Goal: Check status: Check status

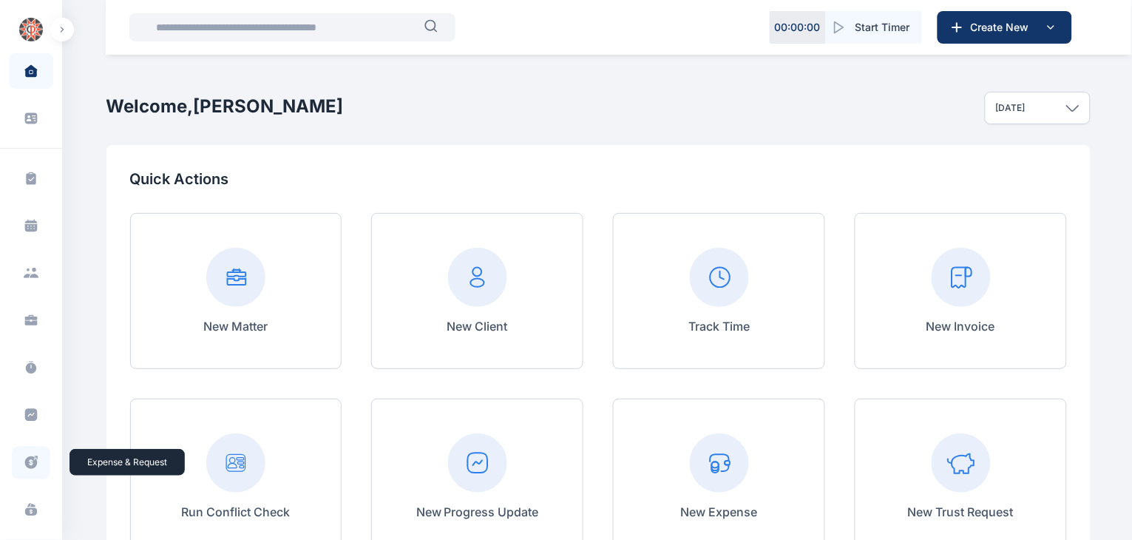
click at [29, 460] on icon at bounding box center [31, 463] width 15 height 16
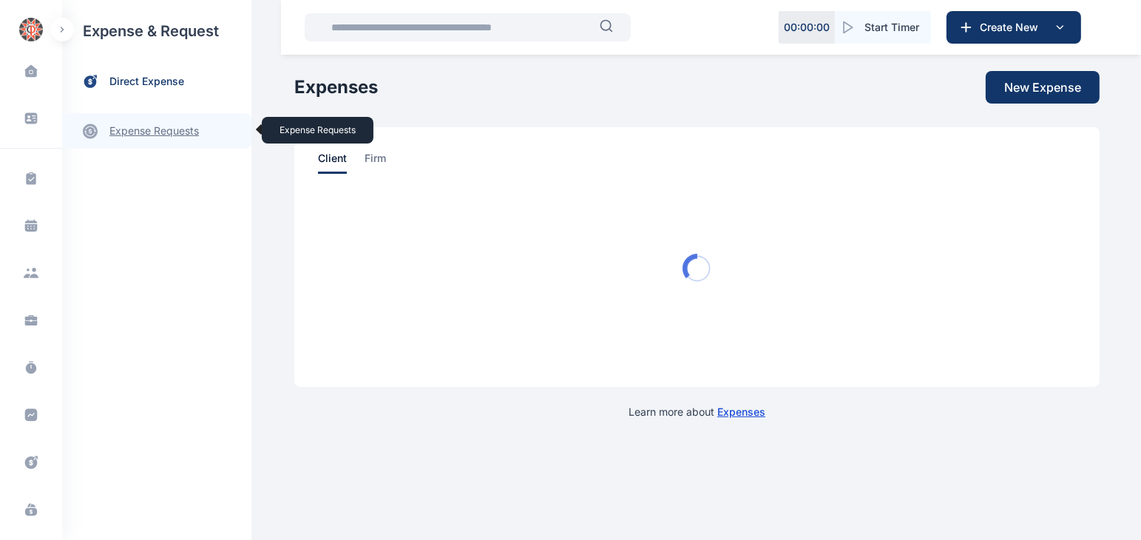
click at [155, 136] on link "expense requests expense requests" at bounding box center [156, 130] width 189 height 35
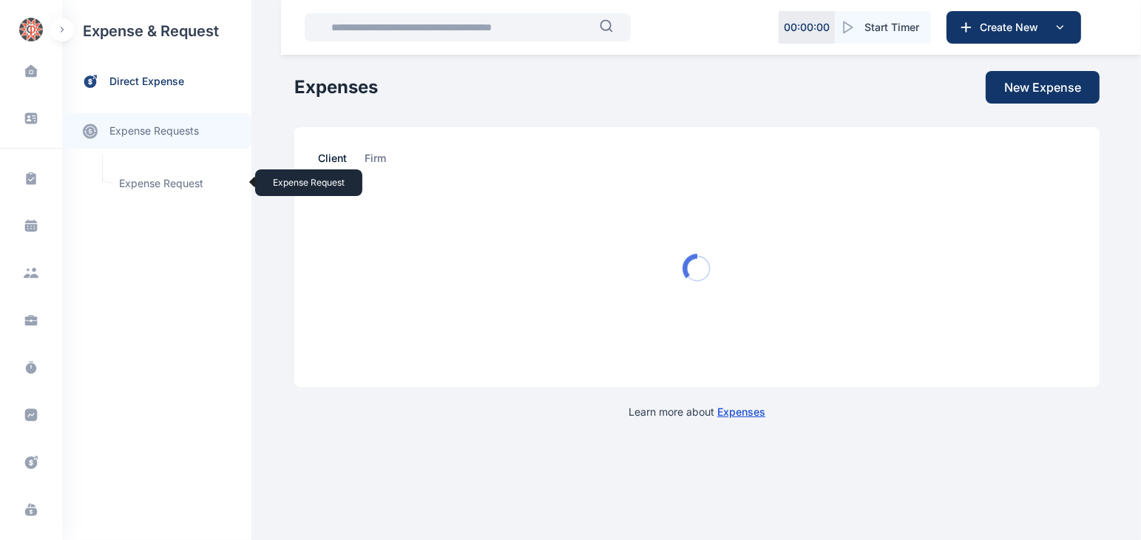
click at [161, 182] on span "Expense Request Expense Request" at bounding box center [177, 183] width 134 height 28
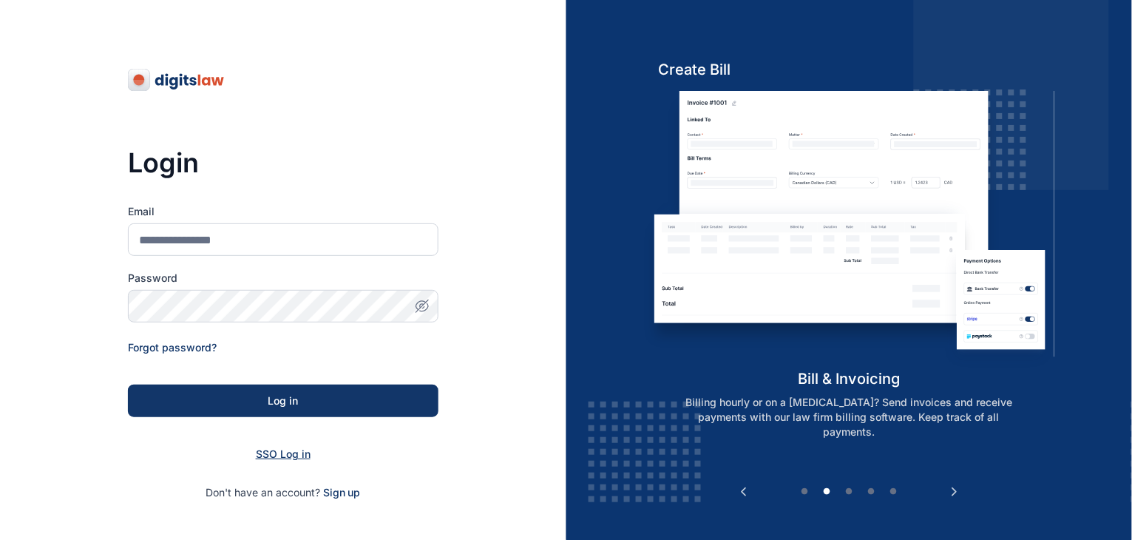
click at [278, 448] on span "SSO Log in" at bounding box center [283, 453] width 55 height 13
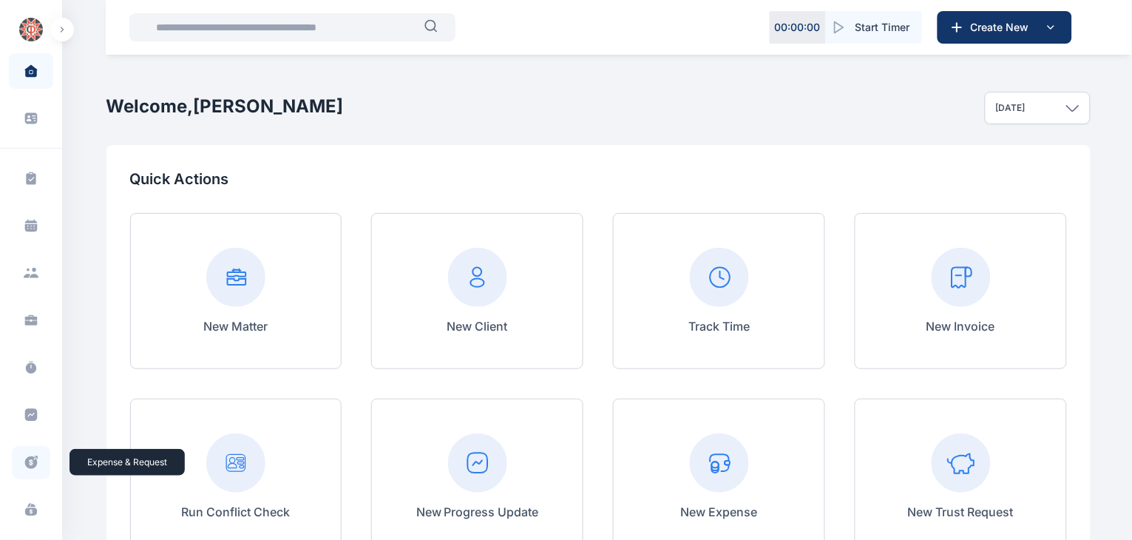
click at [24, 458] on icon at bounding box center [31, 463] width 15 height 16
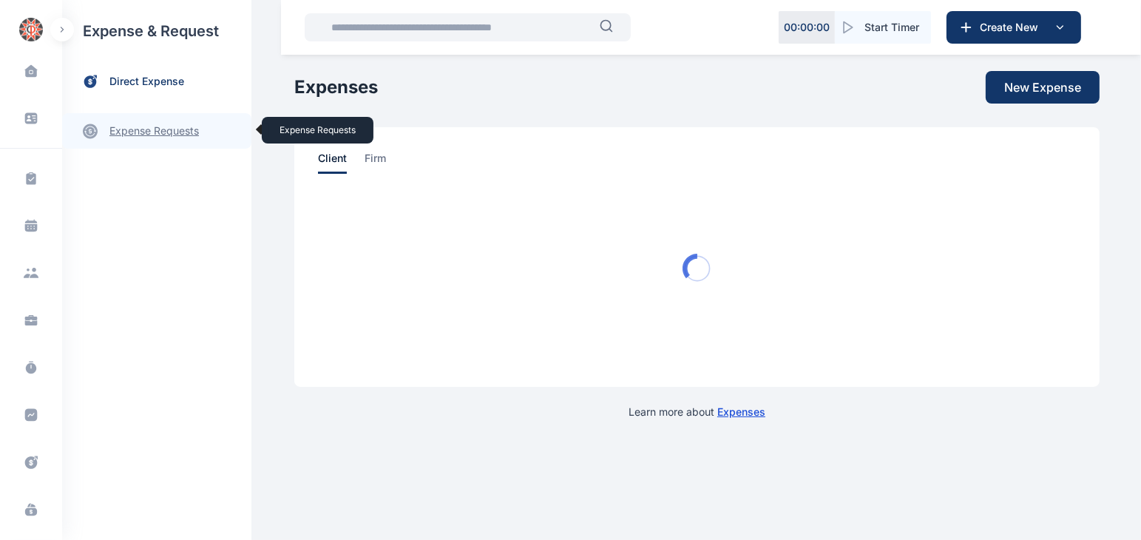
click at [149, 131] on link "expense requests expense requests" at bounding box center [156, 130] width 189 height 35
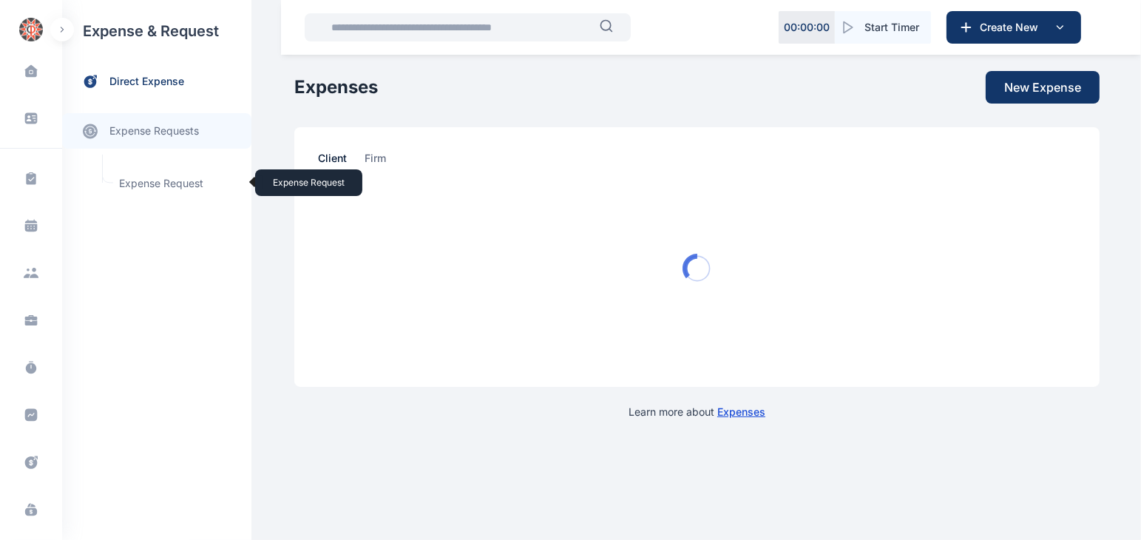
click at [167, 183] on span "Expense Request Expense Request" at bounding box center [177, 183] width 134 height 28
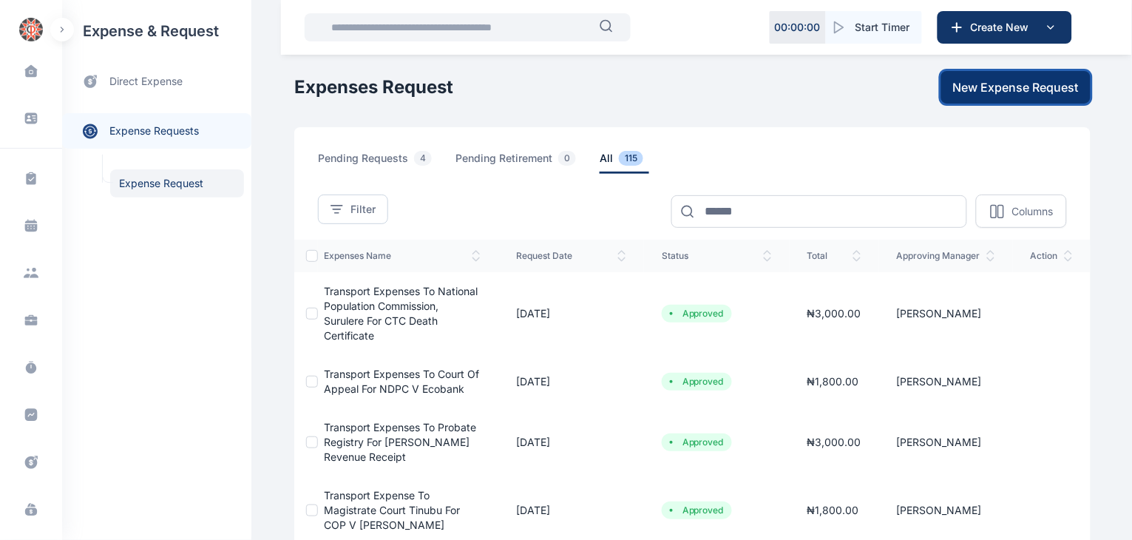
click at [1002, 81] on span "New Expense Request" at bounding box center [1016, 87] width 126 height 18
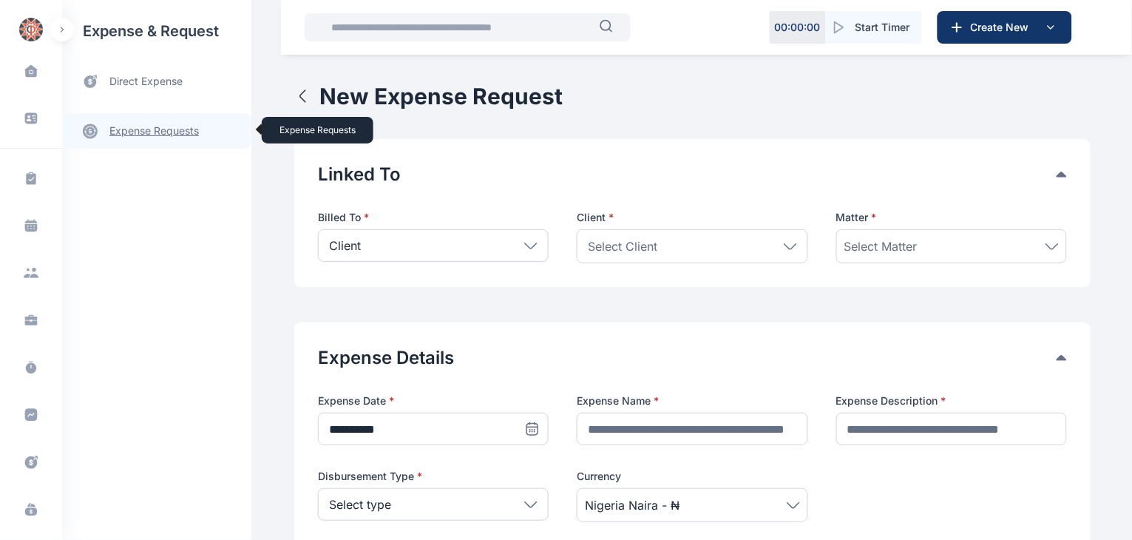
click at [127, 126] on link "expense requests expense requests" at bounding box center [156, 130] width 189 height 35
click at [145, 84] on span "direct expense" at bounding box center [145, 82] width 73 height 16
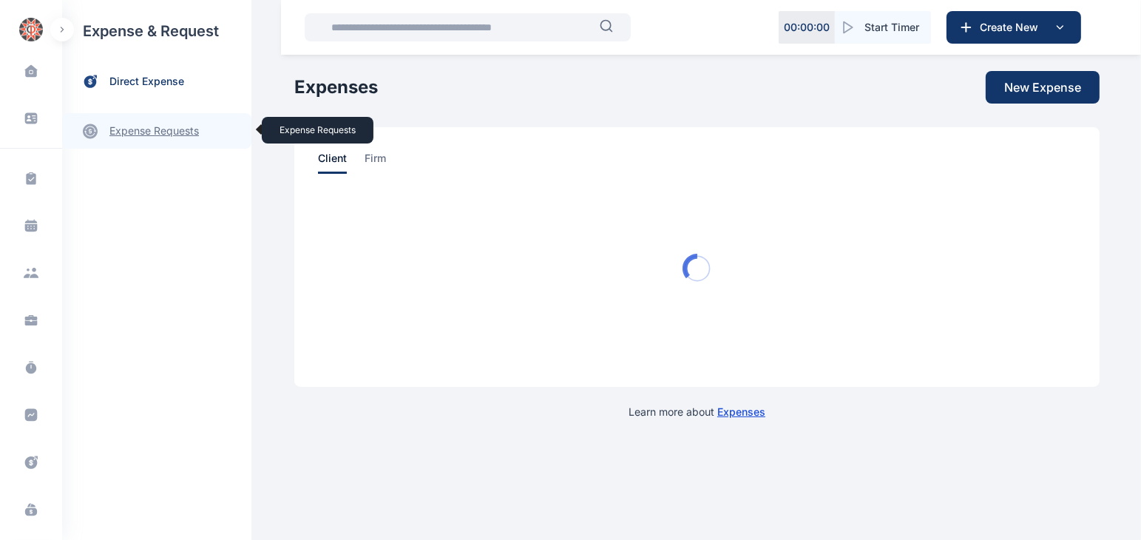
click at [132, 123] on link "expense requests expense requests" at bounding box center [156, 130] width 189 height 35
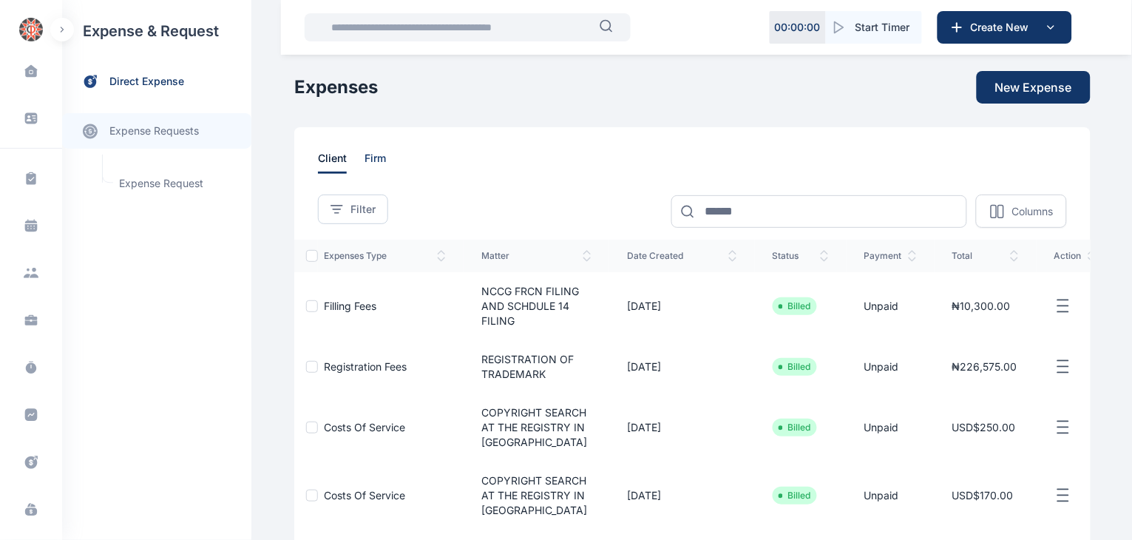
click at [364, 164] on span "firm" at bounding box center [374, 162] width 21 height 23
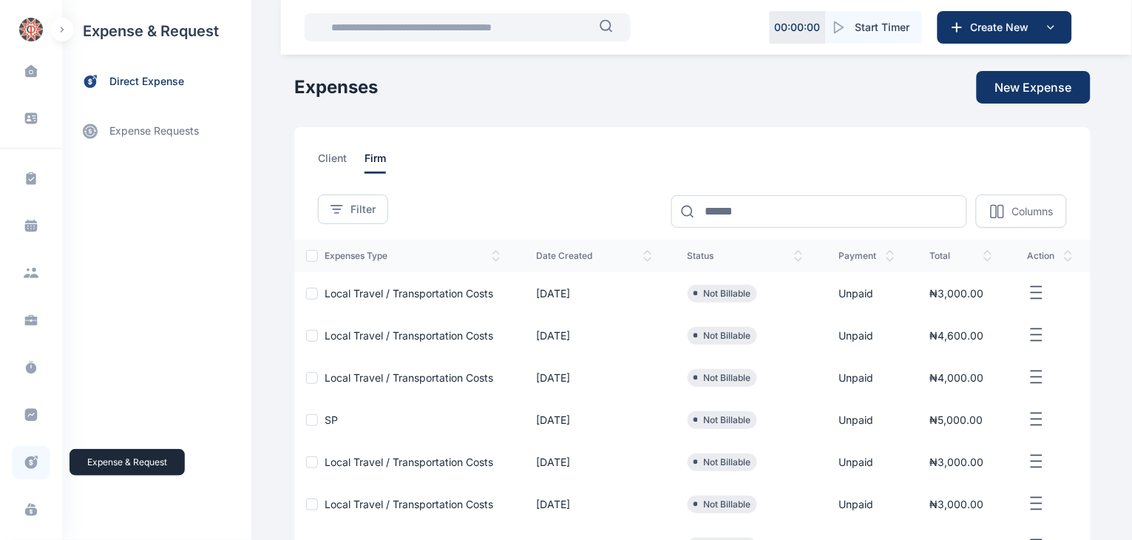
click at [35, 469] on icon at bounding box center [31, 463] width 15 height 16
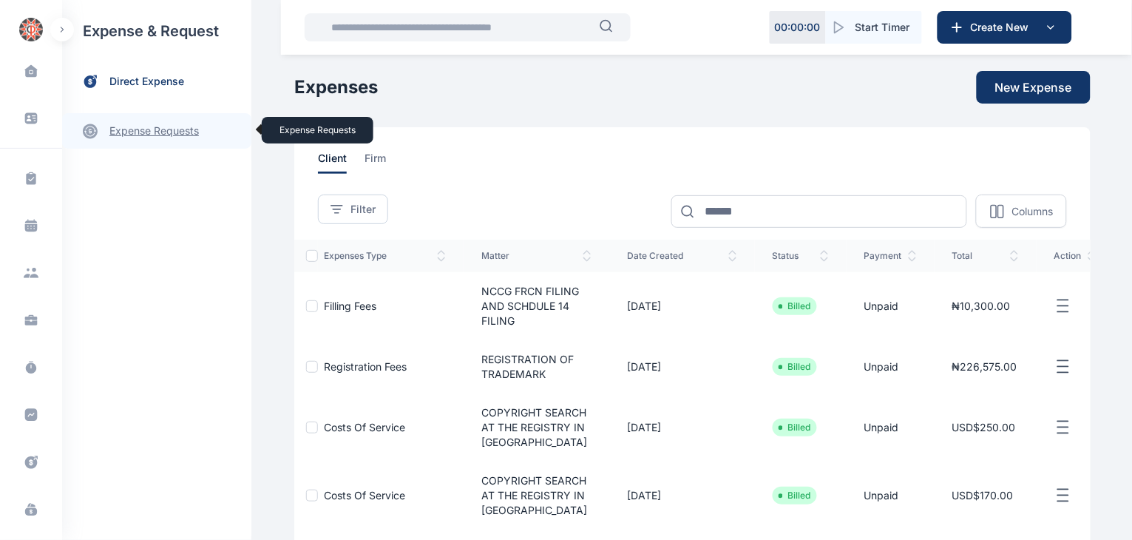
click at [148, 133] on link "expense requests expense requests" at bounding box center [156, 130] width 189 height 35
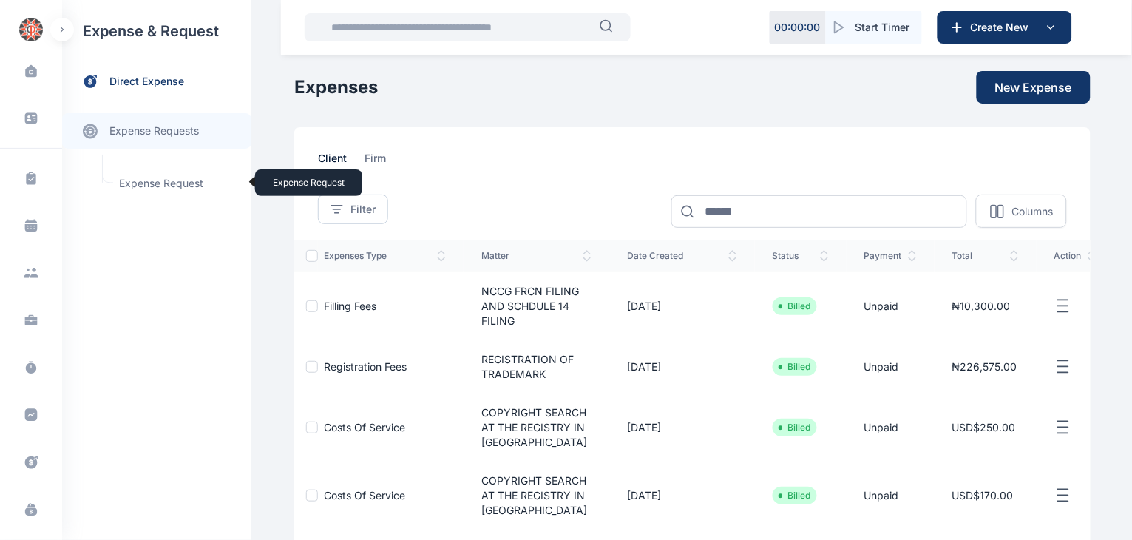
click at [157, 180] on span "Expense Request Expense Request" at bounding box center [177, 183] width 134 height 28
click at [168, 186] on span "Expense Request Expense Request" at bounding box center [177, 183] width 134 height 28
click at [171, 177] on span "Expense Request Expense Request" at bounding box center [177, 183] width 134 height 28
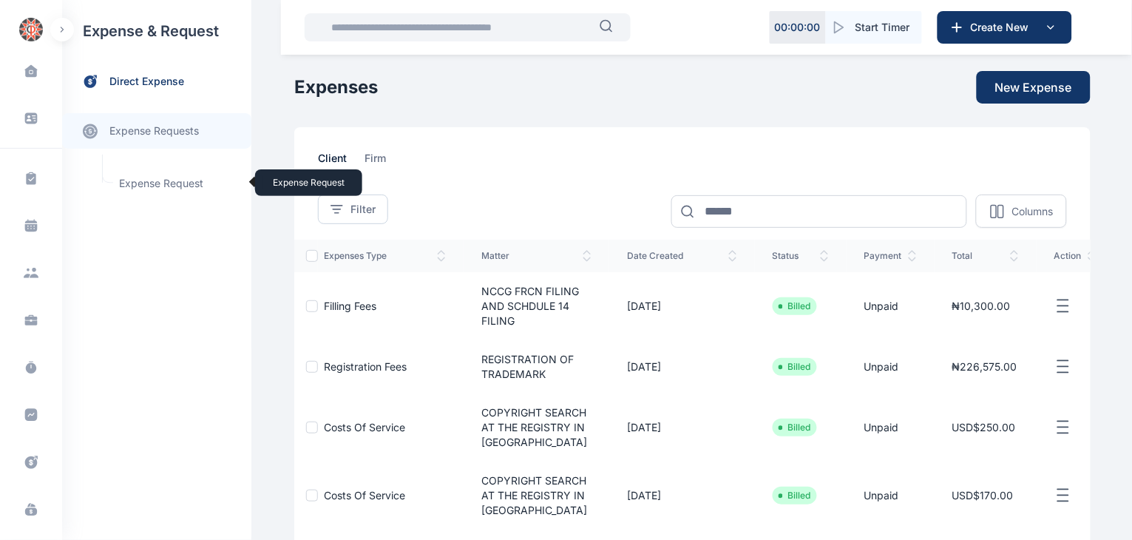
click at [171, 177] on span "Expense Request Expense Request" at bounding box center [177, 183] width 134 height 28
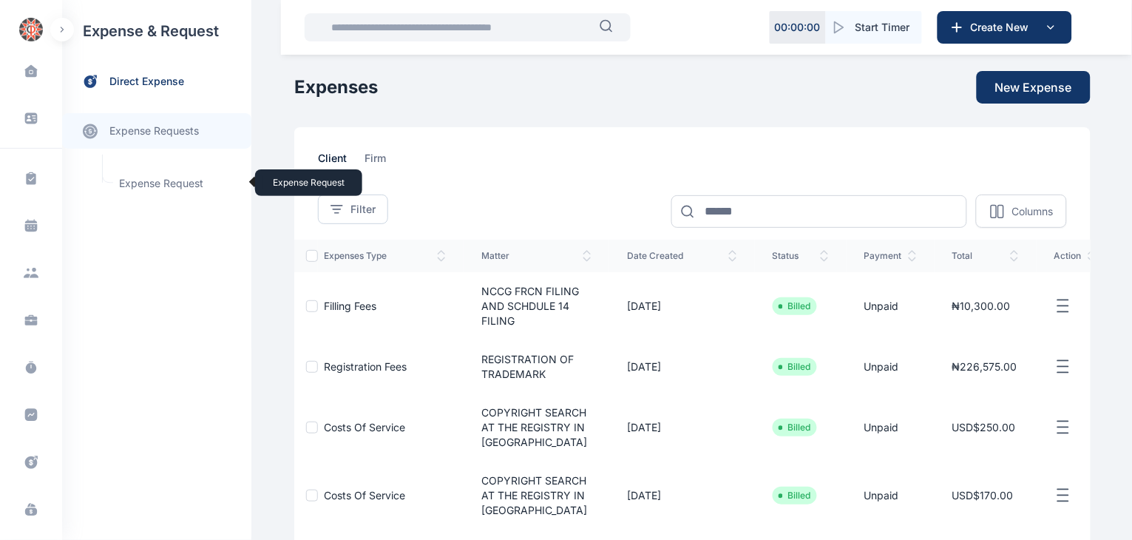
click at [171, 177] on span "Expense Request Expense Request" at bounding box center [177, 183] width 134 height 28
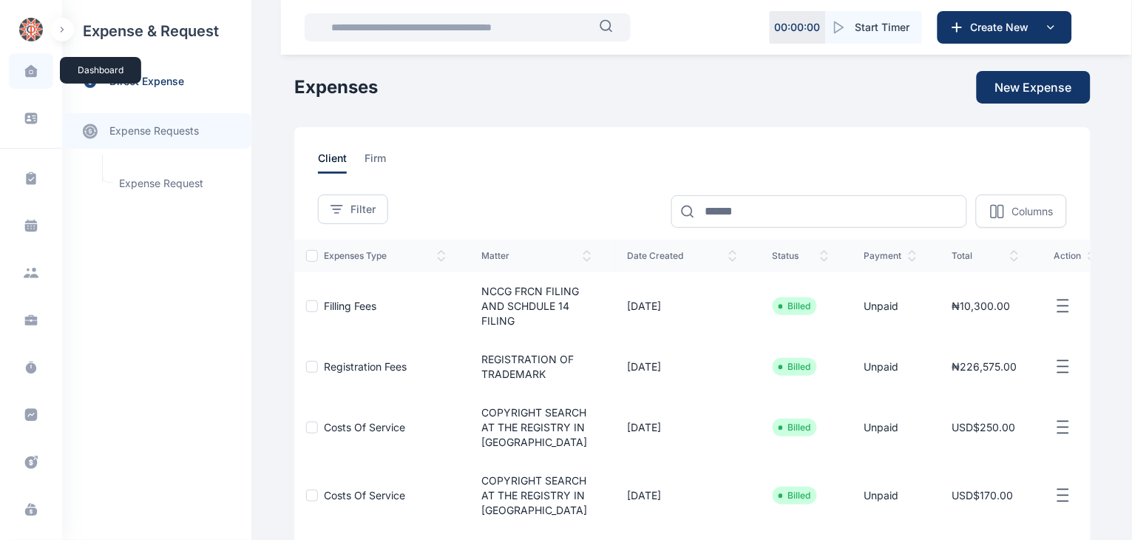
click at [30, 78] on span at bounding box center [31, 70] width 37 height 31
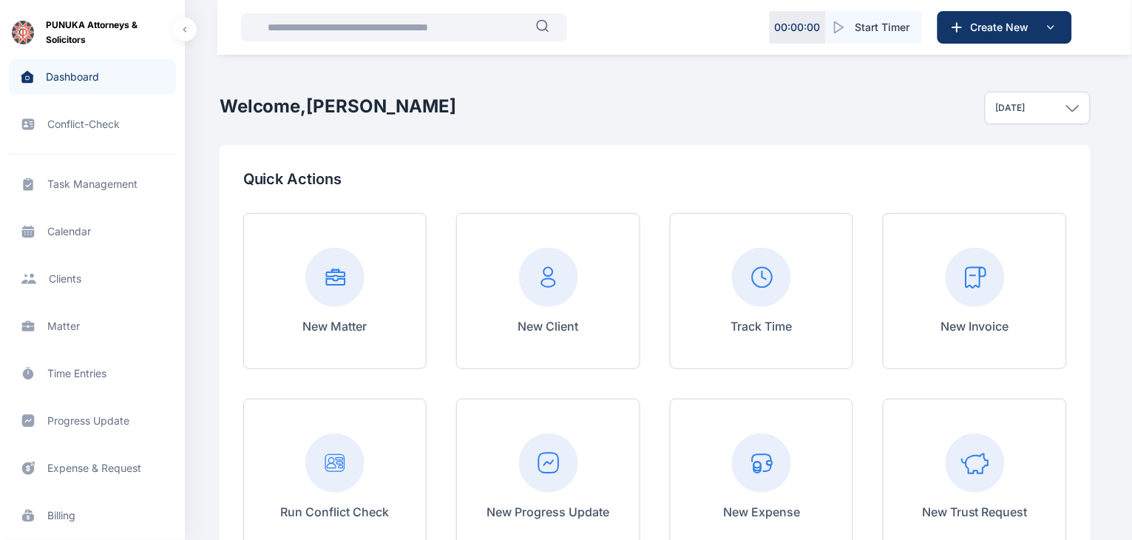
click at [88, 425] on span "Progress Update progress update progress update" at bounding box center [92, 420] width 167 height 35
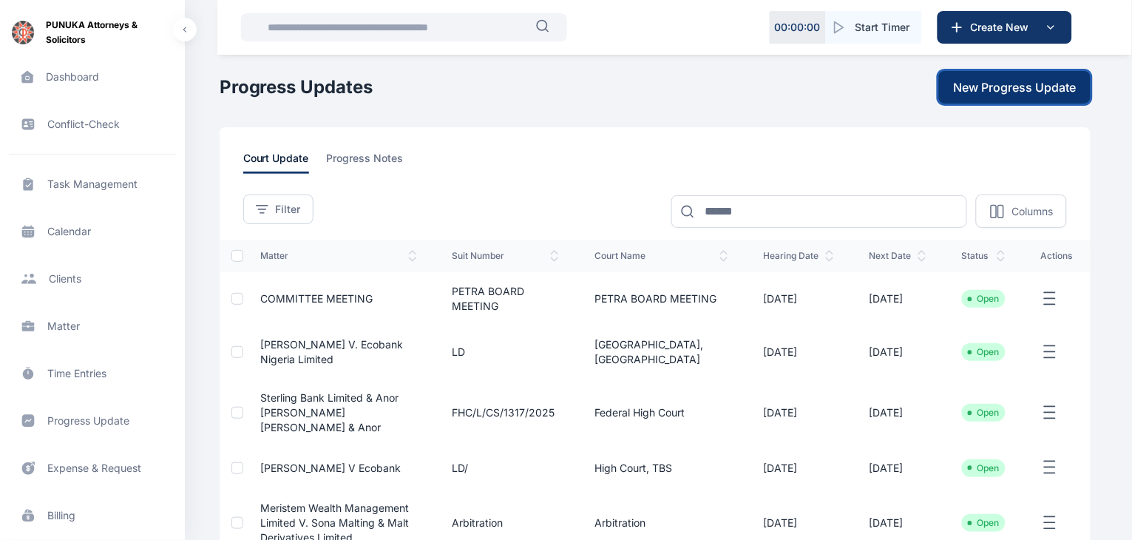
click at [1038, 78] on span "New Progress Update" at bounding box center [1015, 87] width 123 height 18
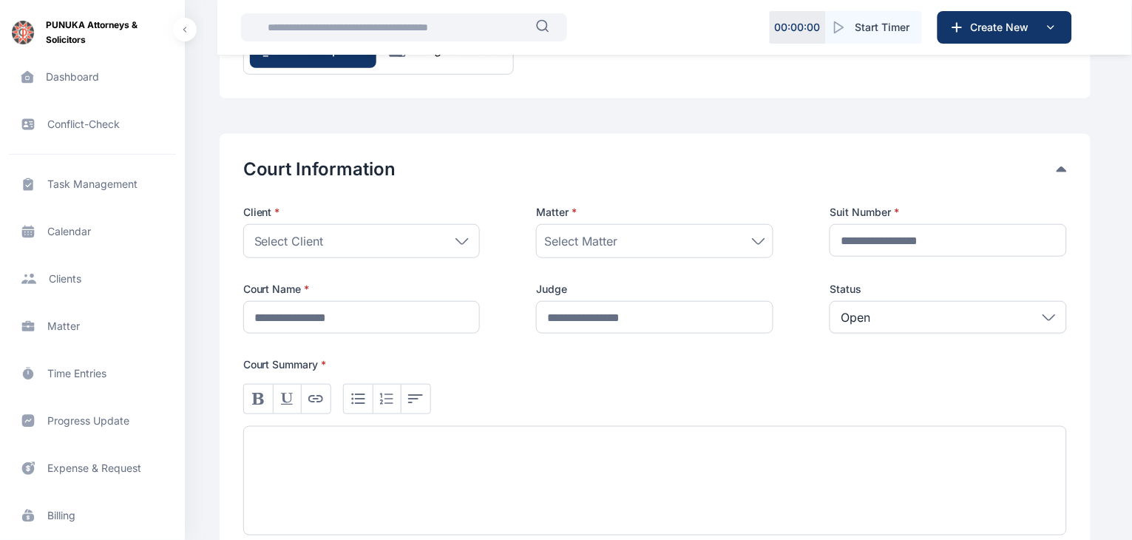
scroll to position [146, 0]
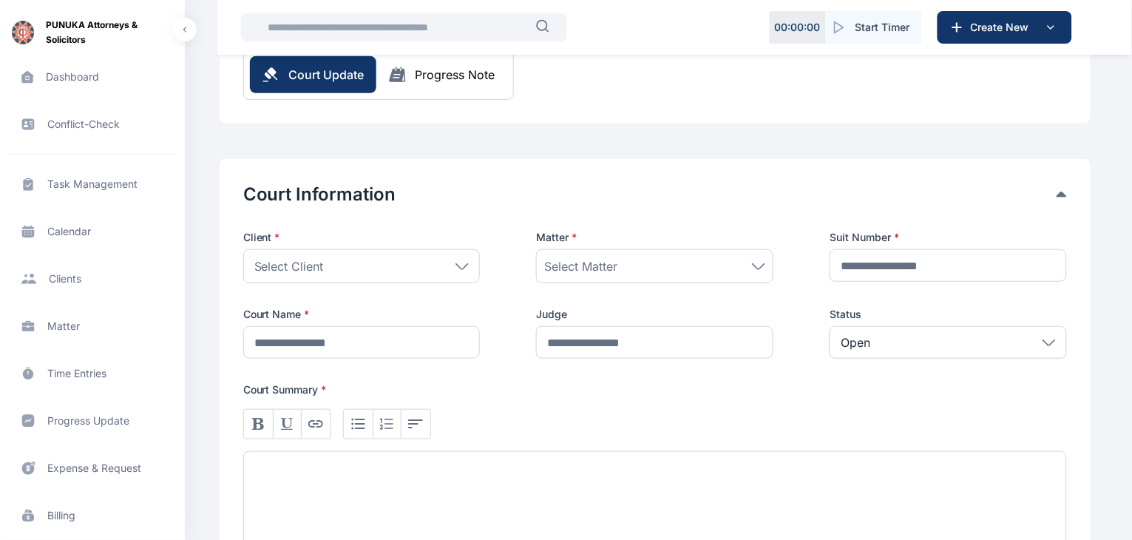
click at [462, 265] on icon at bounding box center [461, 266] width 13 height 7
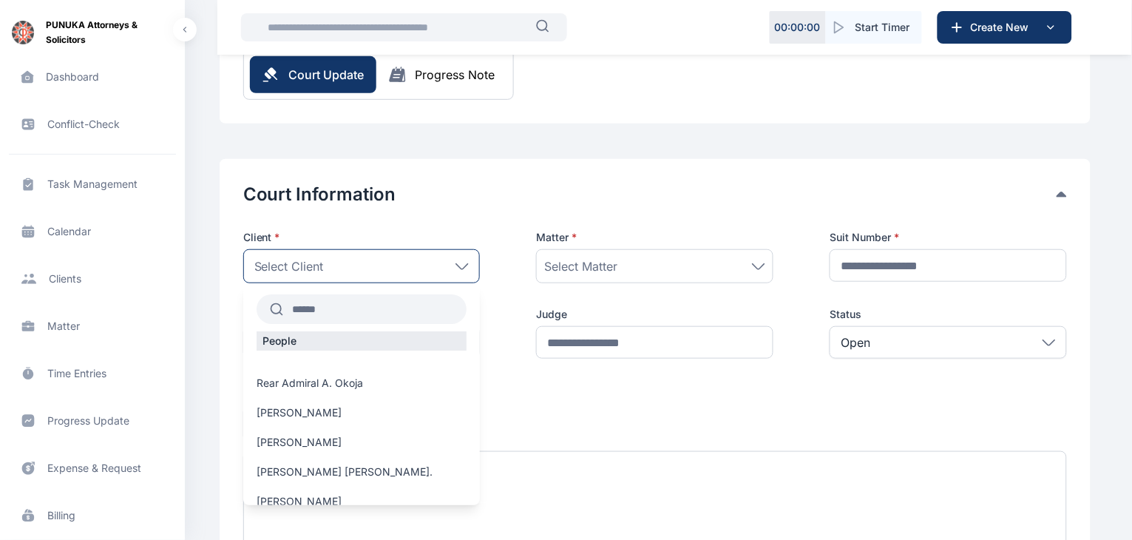
click at [379, 308] on input "text" at bounding box center [375, 309] width 184 height 27
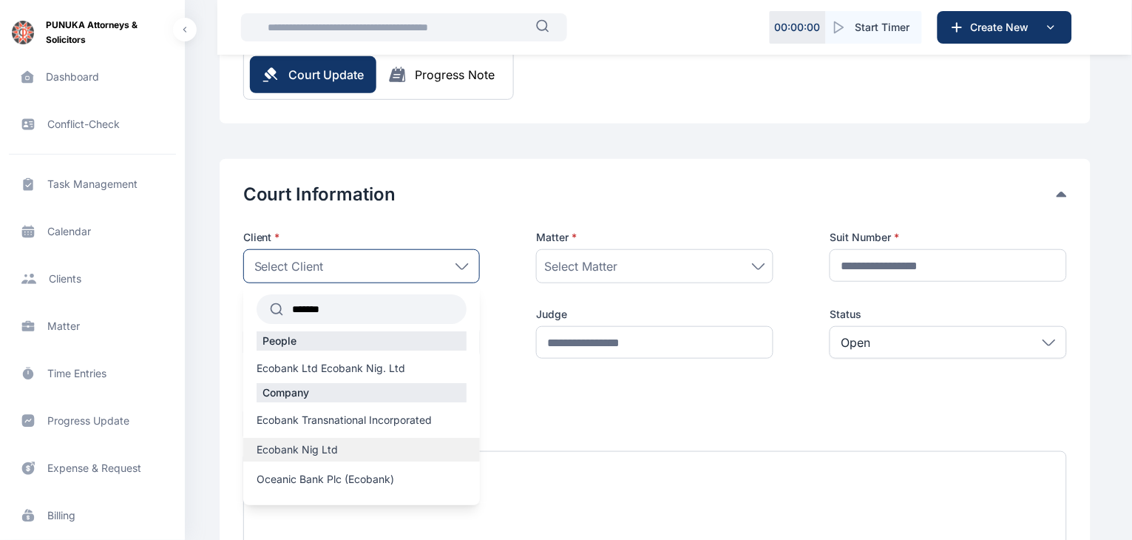
type input "*******"
click at [327, 453] on span "Ecobank Nig Ltd" at bounding box center [297, 449] width 81 height 15
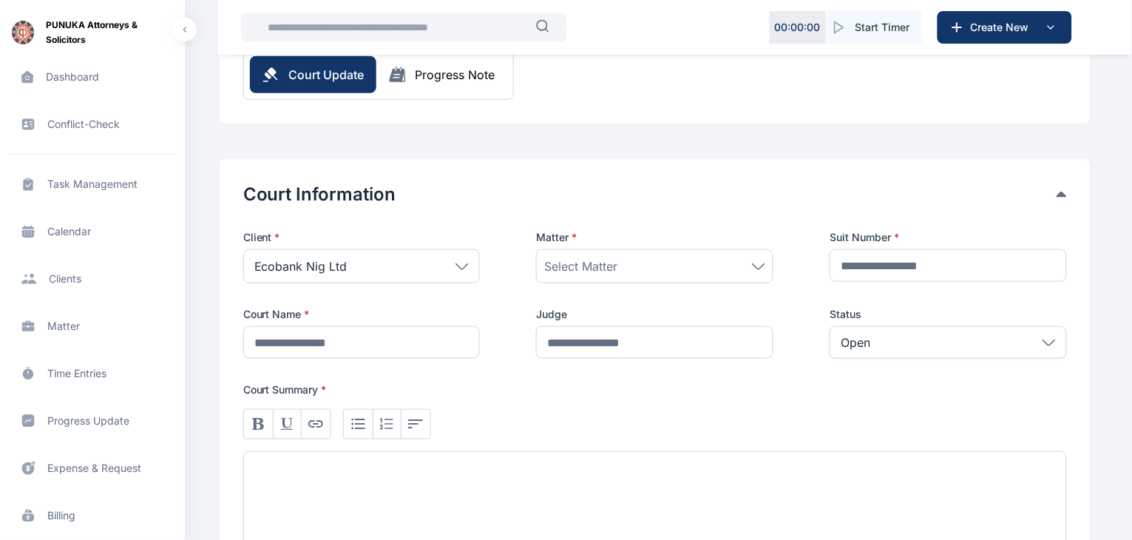
click at [710, 271] on div "Select Matter" at bounding box center [654, 266] width 221 height 18
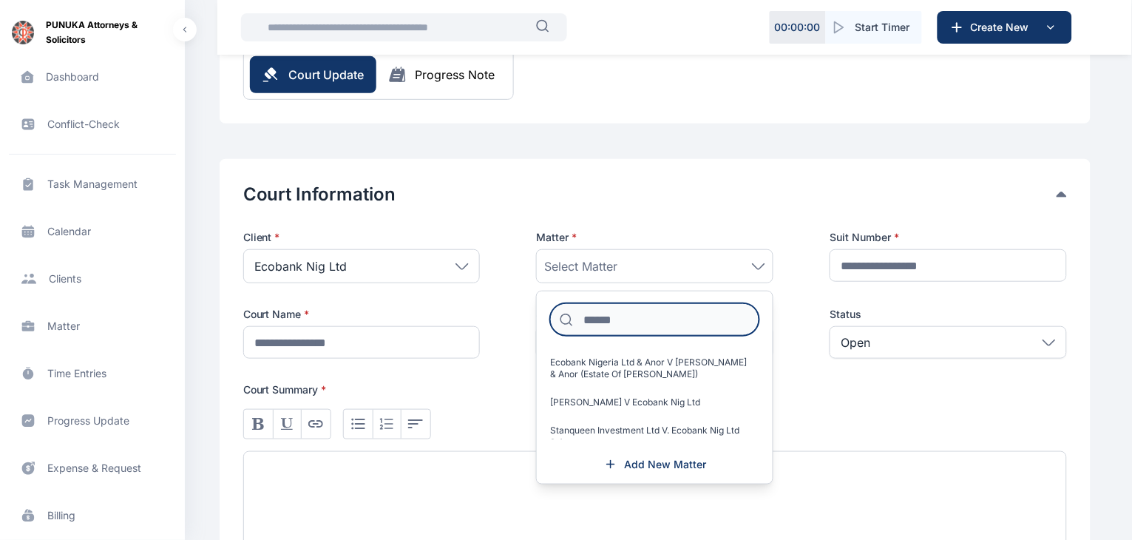
click at [659, 317] on input at bounding box center [654, 319] width 209 height 33
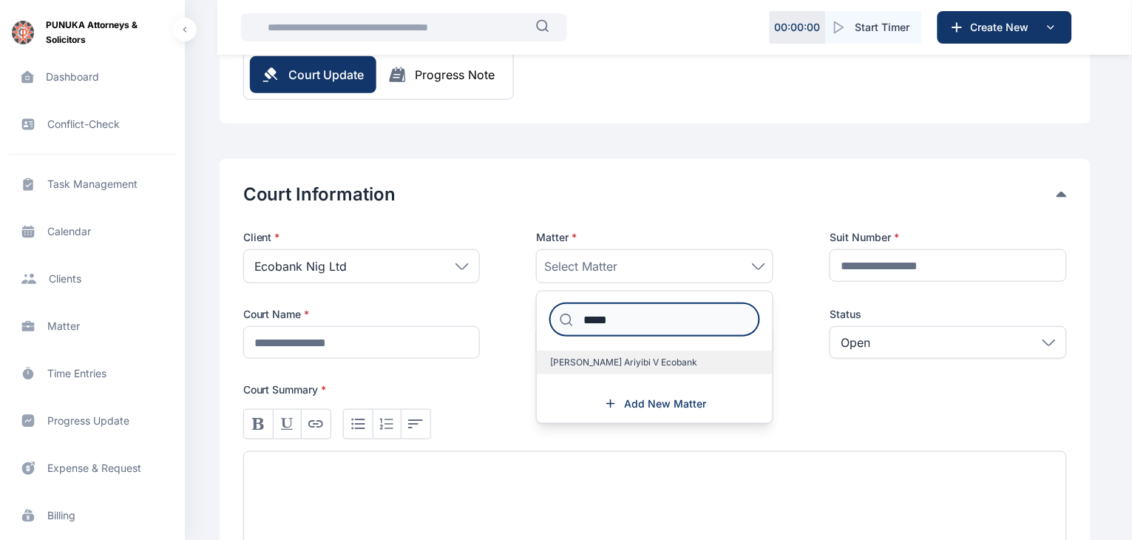
type input "*****"
click at [633, 357] on span "[PERSON_NAME] Ariyibi V Ecobank" at bounding box center [623, 362] width 147 height 12
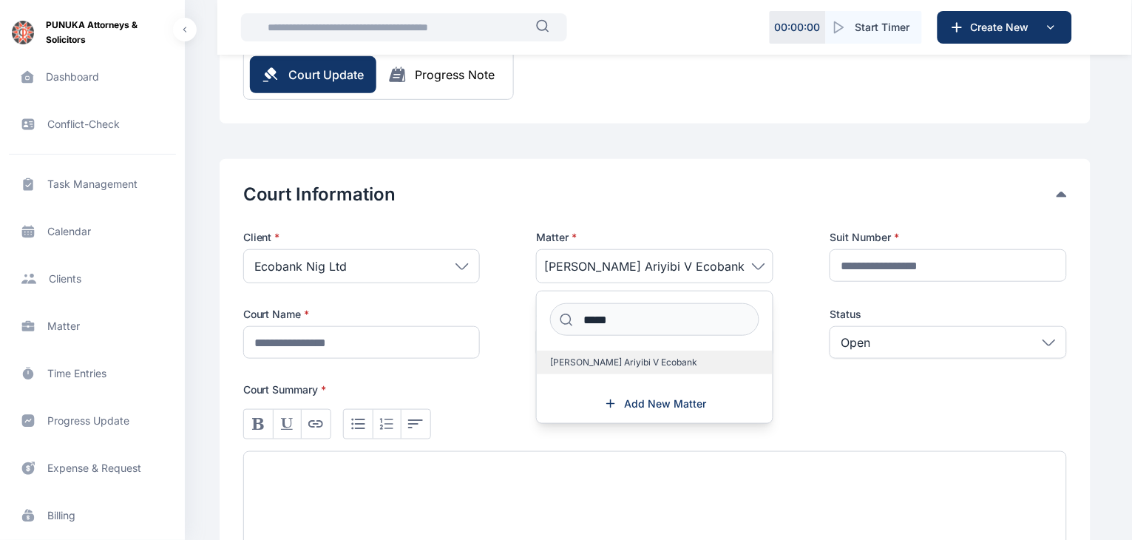
click at [633, 357] on span "[PERSON_NAME] Ariyibi V Ecobank" at bounding box center [623, 362] width 147 height 12
click at [794, 305] on div "Client * Ecobank Nig Ltd ******* People Ecobank Ltd Ecobank Nig. Ltd Company Ec…" at bounding box center [655, 294] width 824 height 129
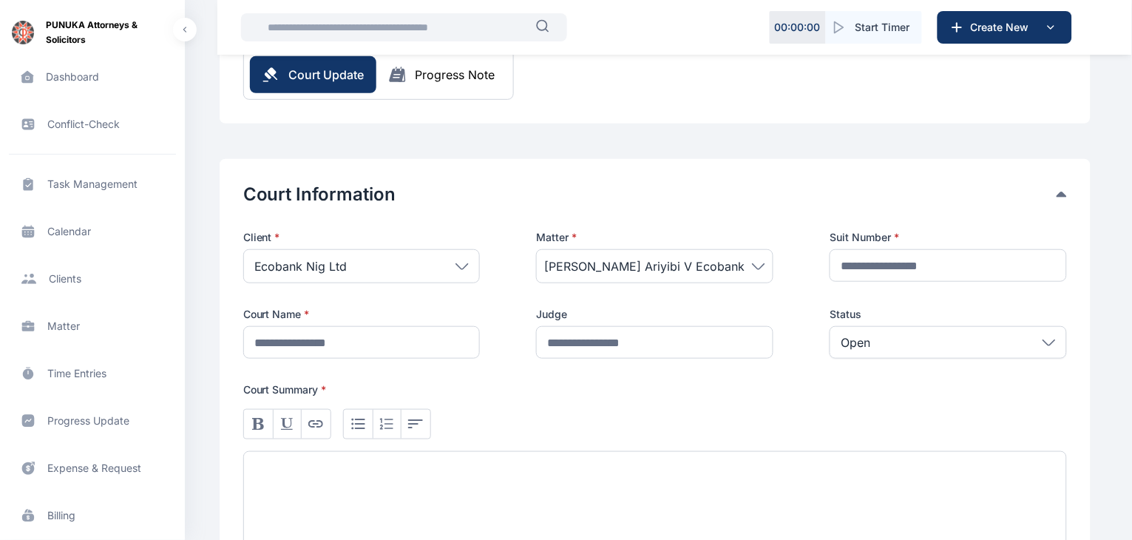
click at [80, 424] on span "Progress Update progress update progress update" at bounding box center [92, 420] width 167 height 35
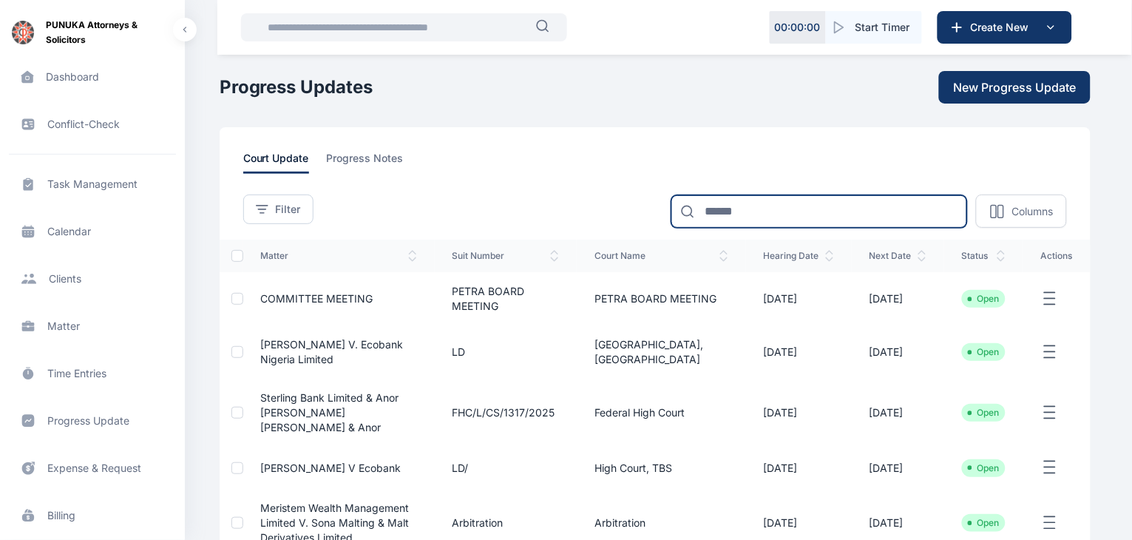
click at [821, 208] on input at bounding box center [819, 211] width 296 height 33
type input "*******"
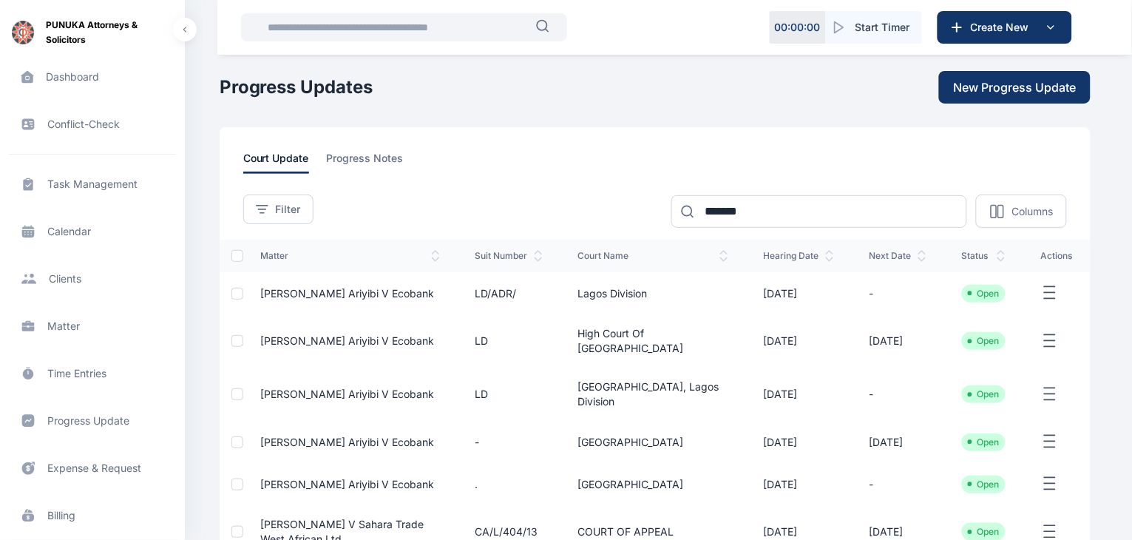
click at [347, 295] on span "[PERSON_NAME] Ariyibi V Ecobank" at bounding box center [348, 293] width 174 height 13
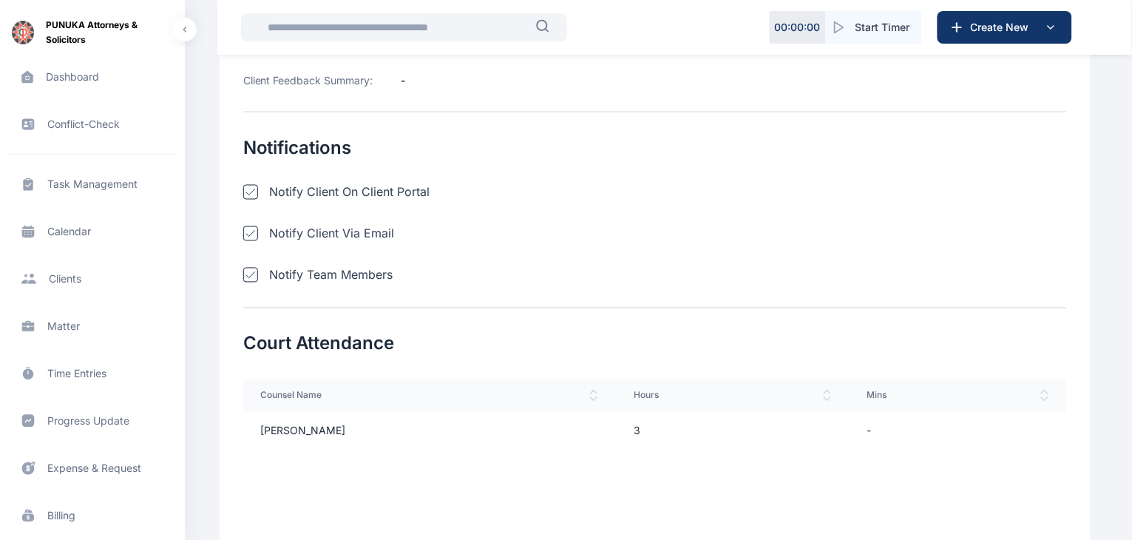
scroll to position [517, 0]
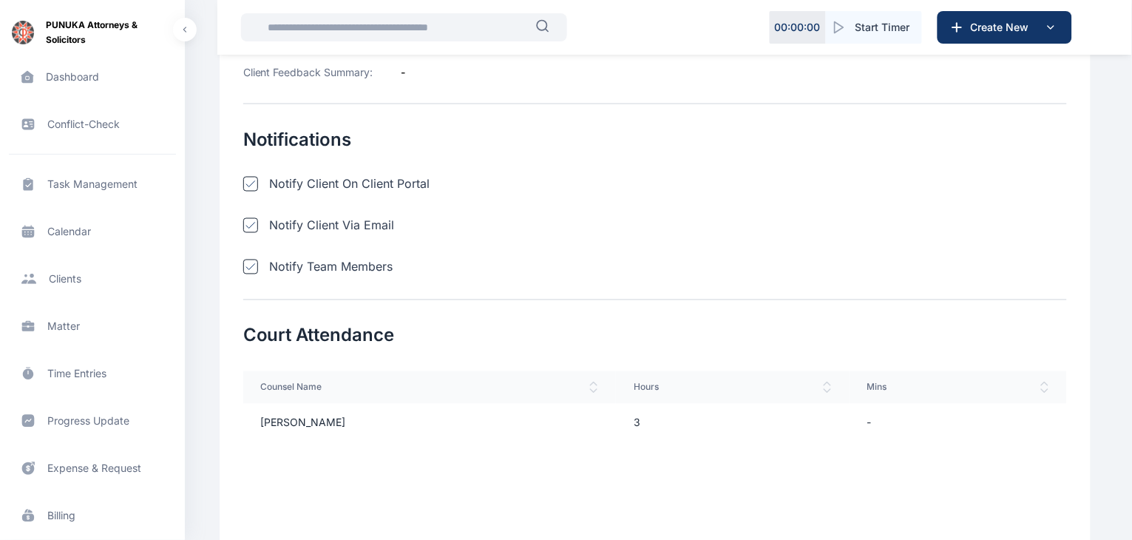
click at [344, 27] on input "text" at bounding box center [397, 28] width 277 height 30
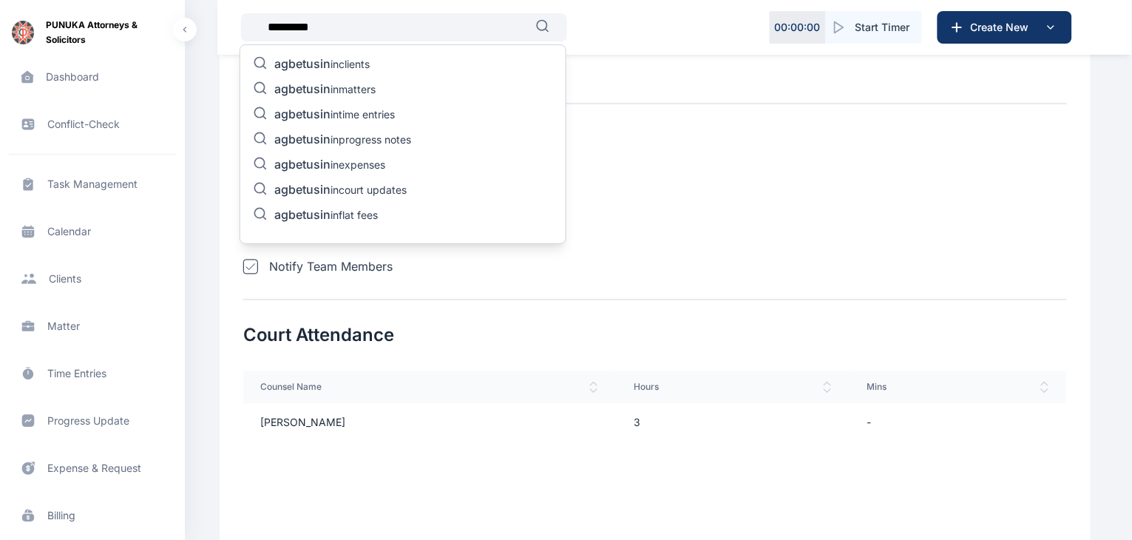
type input "*********"
click at [364, 134] on p "agbetusin in progress notes" at bounding box center [342, 141] width 137 height 18
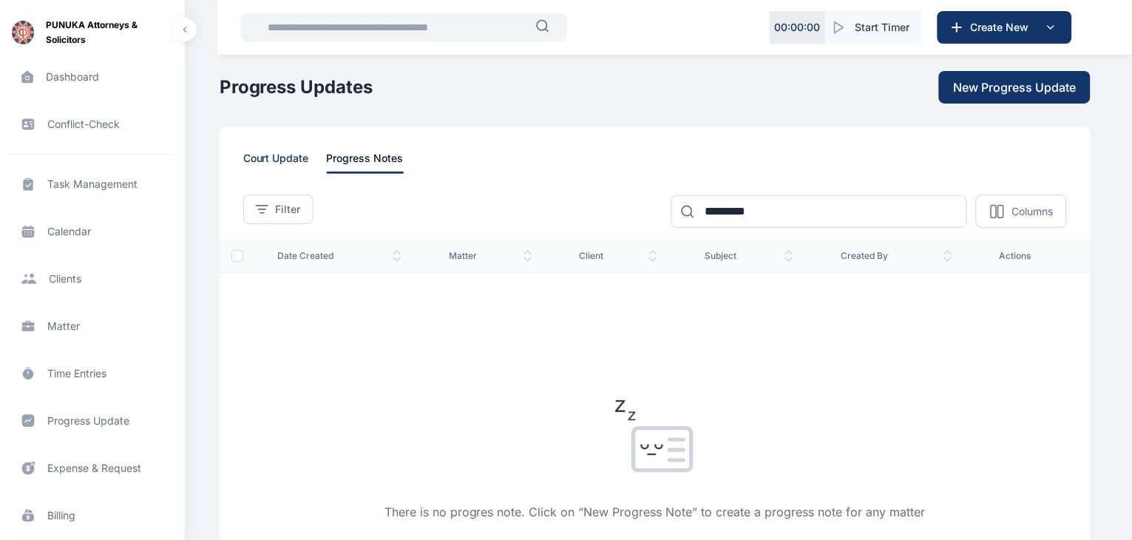
click at [283, 165] on span "court update" at bounding box center [276, 162] width 66 height 23
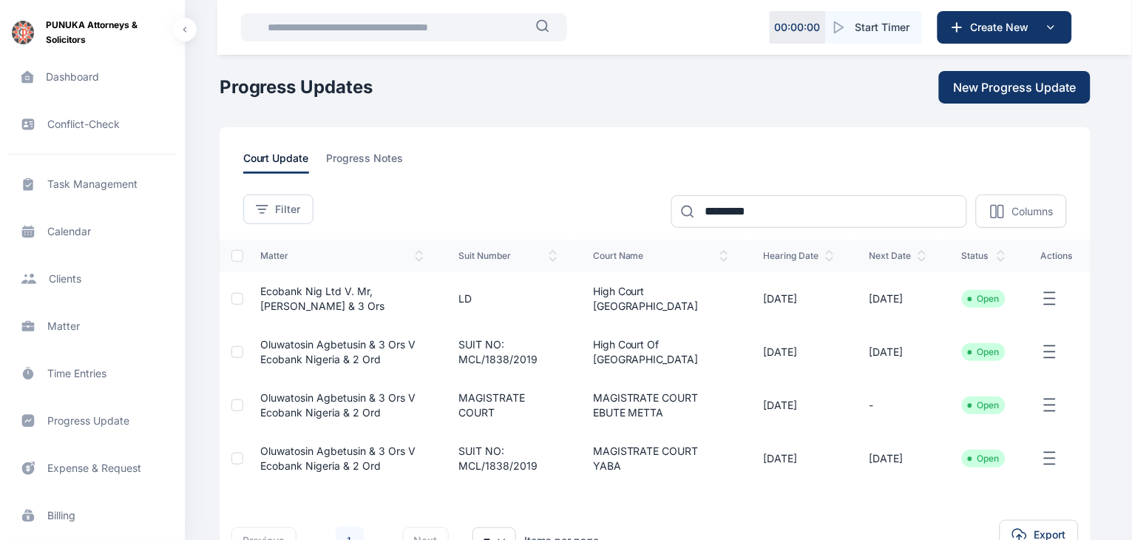
click at [350, 347] on span "Oluwatosin Agbetusin & 3 Ors V Ecobank Nigeria & 2 Ord" at bounding box center [338, 351] width 155 height 27
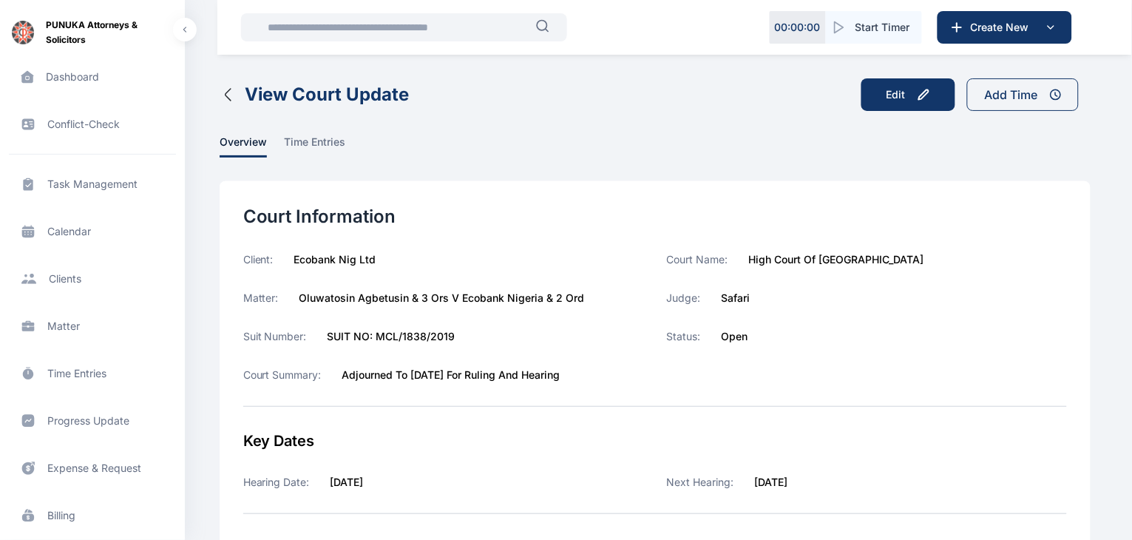
click at [227, 92] on icon "button" at bounding box center [229, 95] width 18 height 18
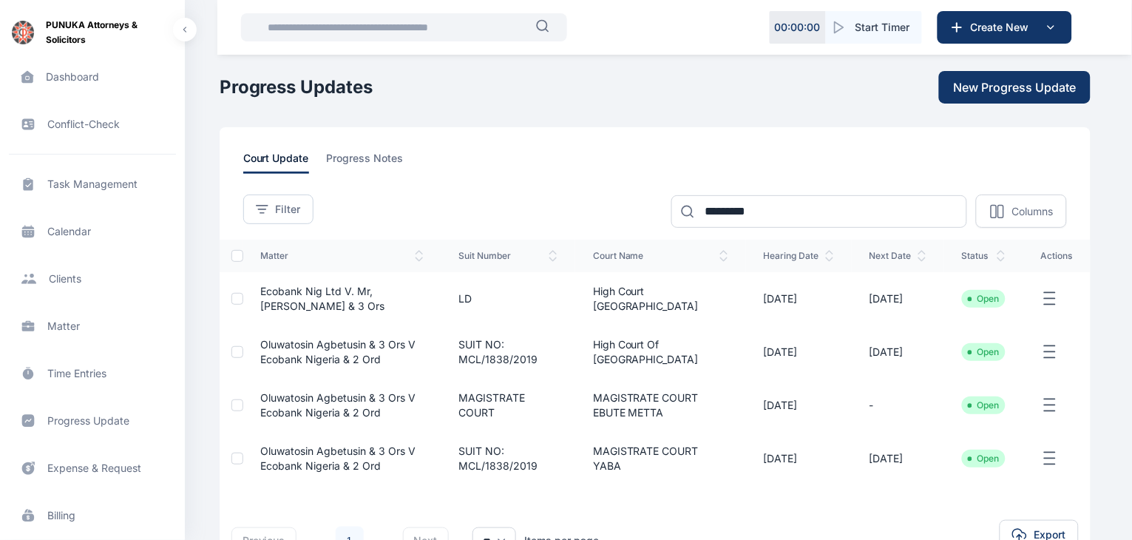
click at [330, 300] on span "Ecobank Nig Ltd v. Mr, [PERSON_NAME] & 3 ors" at bounding box center [323, 298] width 124 height 27
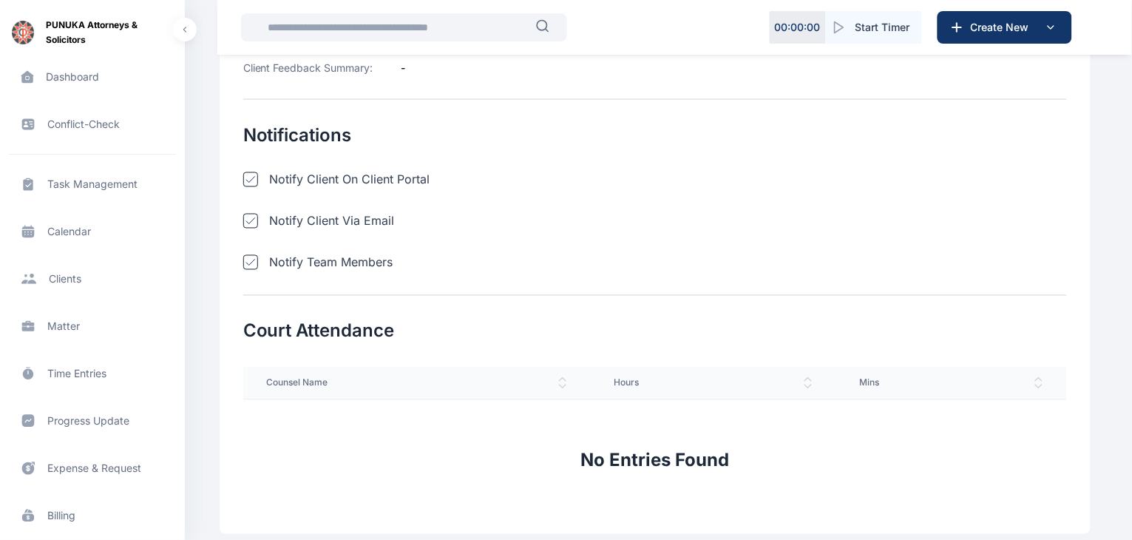
scroll to position [538, 0]
